Goal: Task Accomplishment & Management: Manage account settings

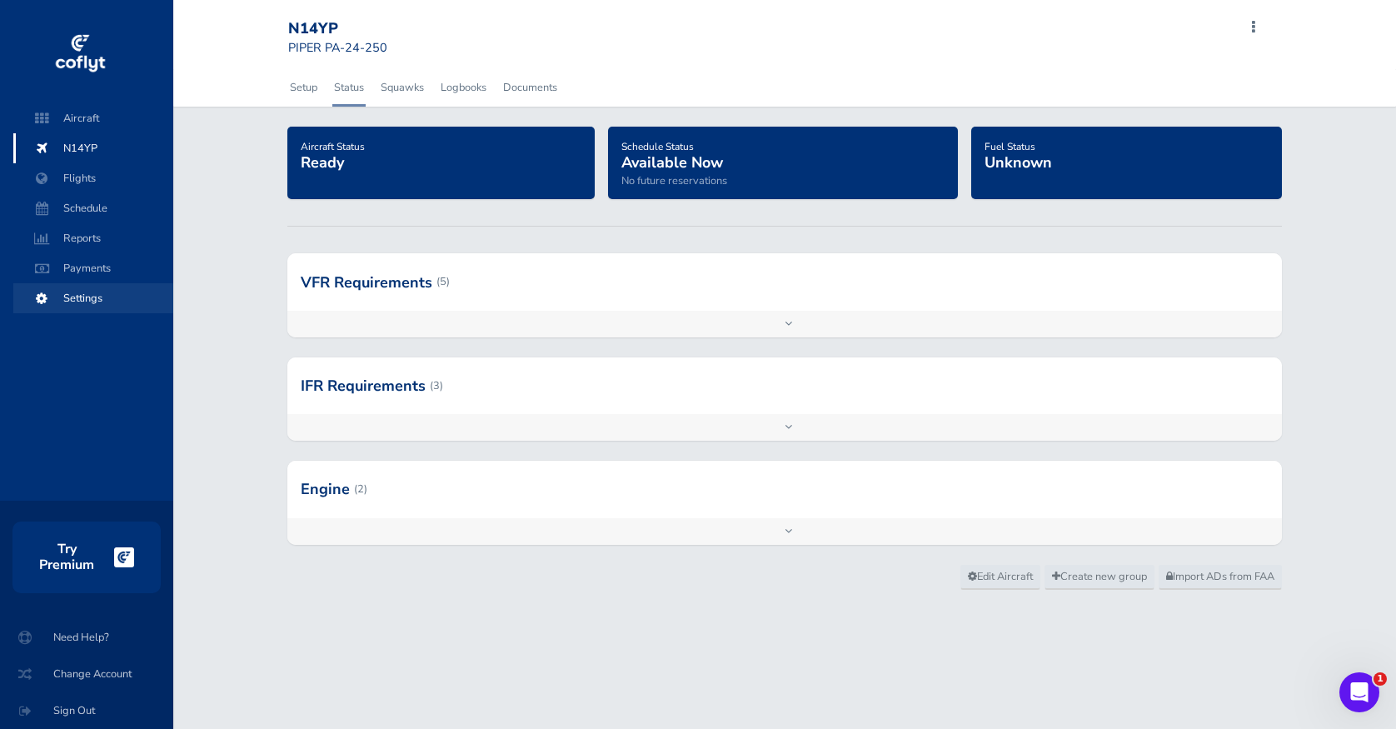
click at [95, 298] on span "Settings" at bounding box center [93, 298] width 127 height 30
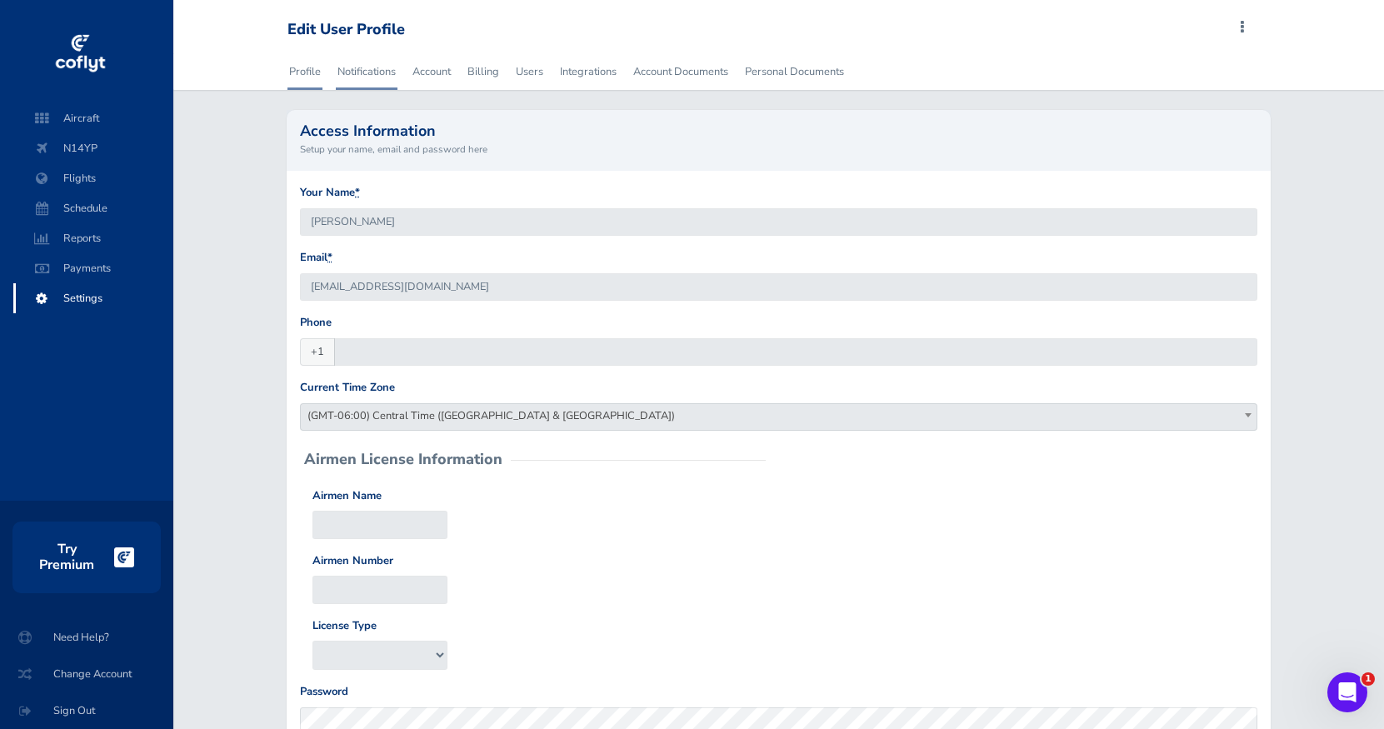
click at [385, 75] on link "Notifications" at bounding box center [367, 71] width 62 height 37
